Goal: Information Seeking & Learning: Find specific fact

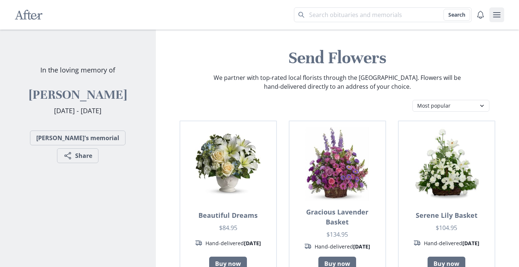
click at [497, 16] on icon "user menu" at bounding box center [496, 14] width 9 height 9
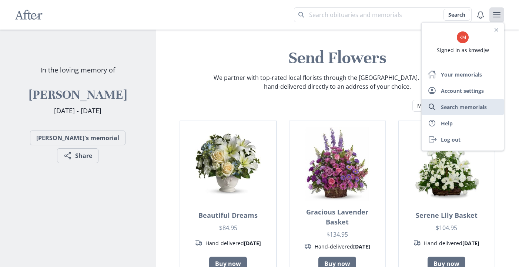
click at [471, 105] on link "Search memorials" at bounding box center [462, 107] width 82 height 16
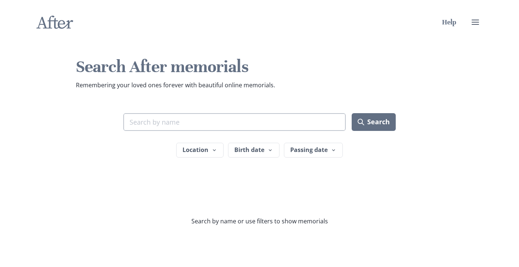
click at [276, 121] on input "Search term" at bounding box center [234, 122] width 222 height 18
type input "[PERSON_NAME]"
click at [372, 121] on button "Search" at bounding box center [373, 122] width 44 height 18
click at [370, 121] on button "Search" at bounding box center [373, 122] width 44 height 18
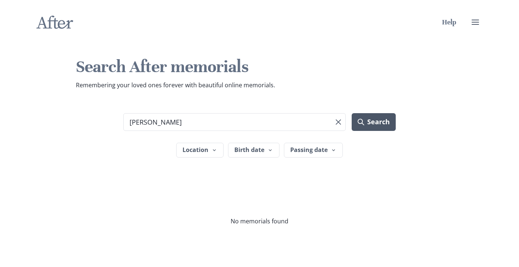
click at [370, 121] on button "Search" at bounding box center [373, 122] width 44 height 18
click at [253, 151] on button "Birth date" at bounding box center [253, 150] width 51 height 15
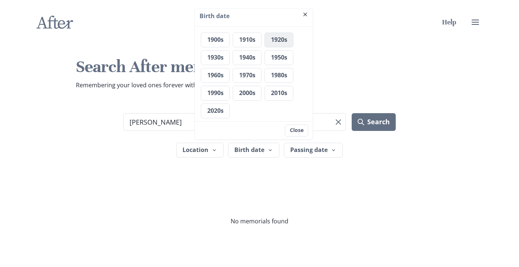
click at [288, 40] on button "1920s" at bounding box center [279, 40] width 29 height 15
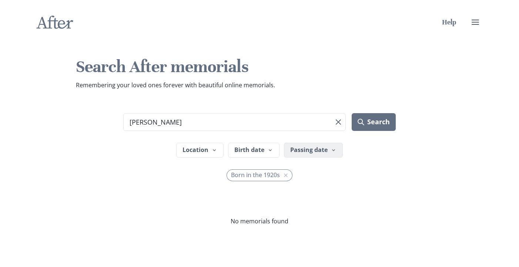
click at [307, 154] on button "Passing date" at bounding box center [313, 150] width 59 height 15
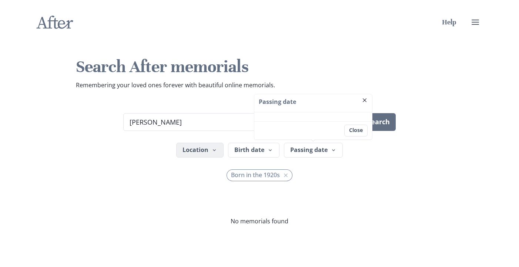
click at [215, 149] on icon "button" at bounding box center [214, 150] width 3 height 2
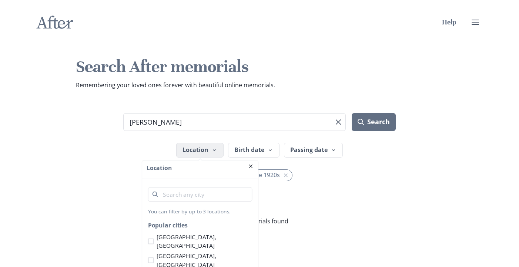
scroll to position [45, 0]
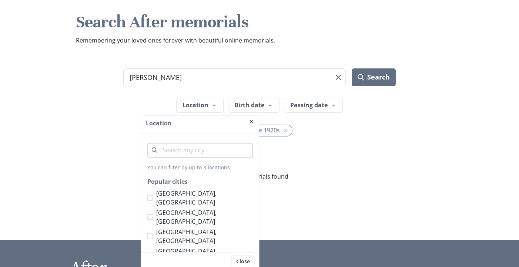
click at [215, 149] on input "City" at bounding box center [200, 150] width 106 height 15
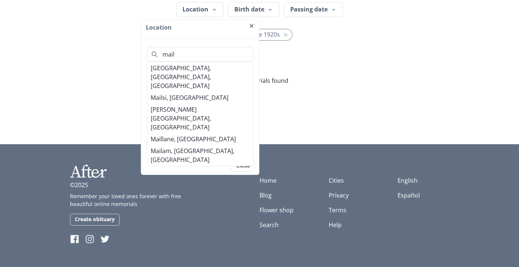
scroll to position [139, 0]
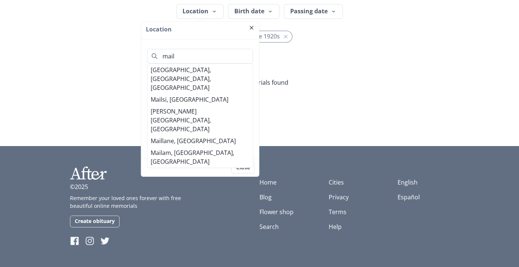
type input "mail"
click at [218, 167] on footer "Close" at bounding box center [200, 167] width 118 height 18
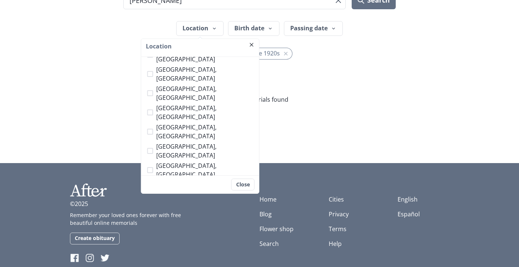
scroll to position [296, 0]
checkbox input "true"
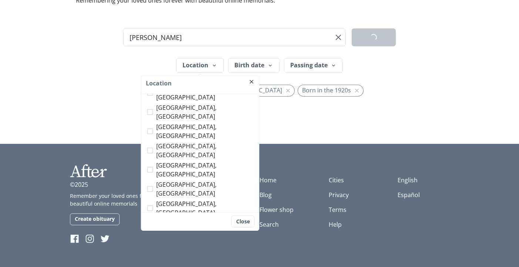
scroll to position [84, 0]
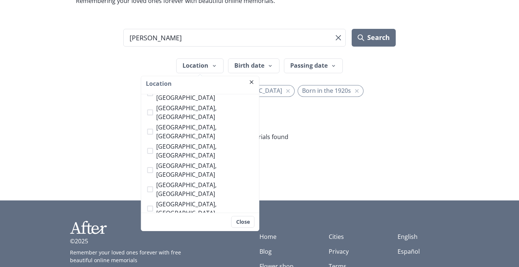
drag, startPoint x: 250, startPoint y: 154, endPoint x: 230, endPoint y: 165, distance: 23.0
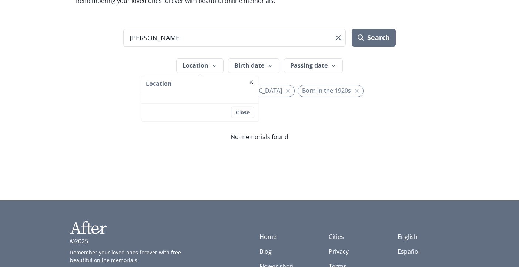
scroll to position [0, 0]
click at [290, 166] on div at bounding box center [259, 183] width 519 height 36
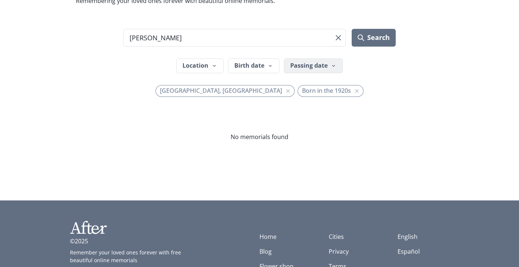
click at [323, 65] on button "Passing date" at bounding box center [313, 65] width 59 height 15
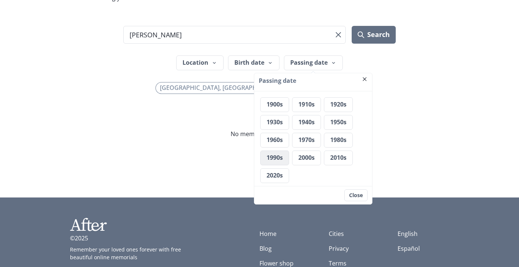
scroll to position [88, 0]
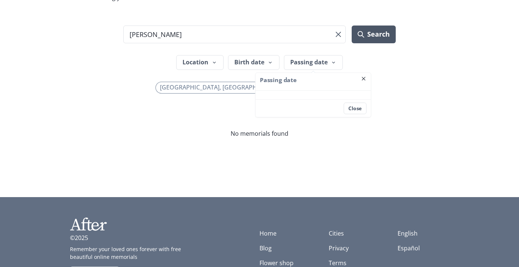
click at [372, 37] on button "Search" at bounding box center [373, 35] width 44 height 18
click at [377, 37] on button "Search" at bounding box center [373, 35] width 44 height 18
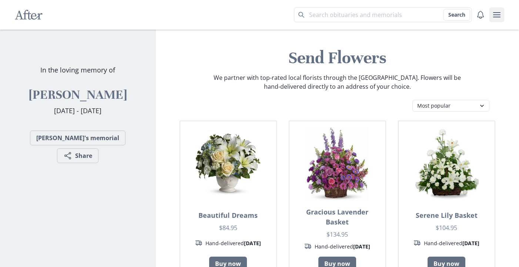
click at [496, 20] on button "user menu" at bounding box center [496, 14] width 15 height 15
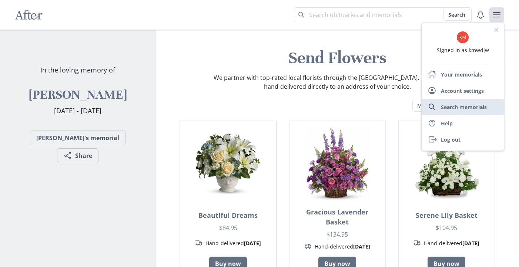
click at [471, 108] on link "Search memorials" at bounding box center [462, 107] width 82 height 16
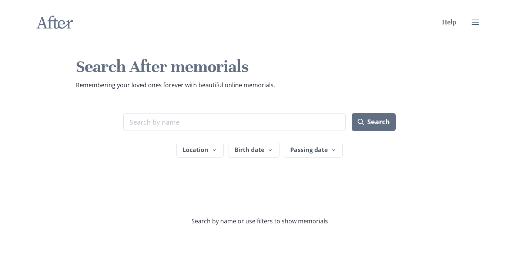
scroll to position [1, 0]
